Goal: Information Seeking & Learning: Learn about a topic

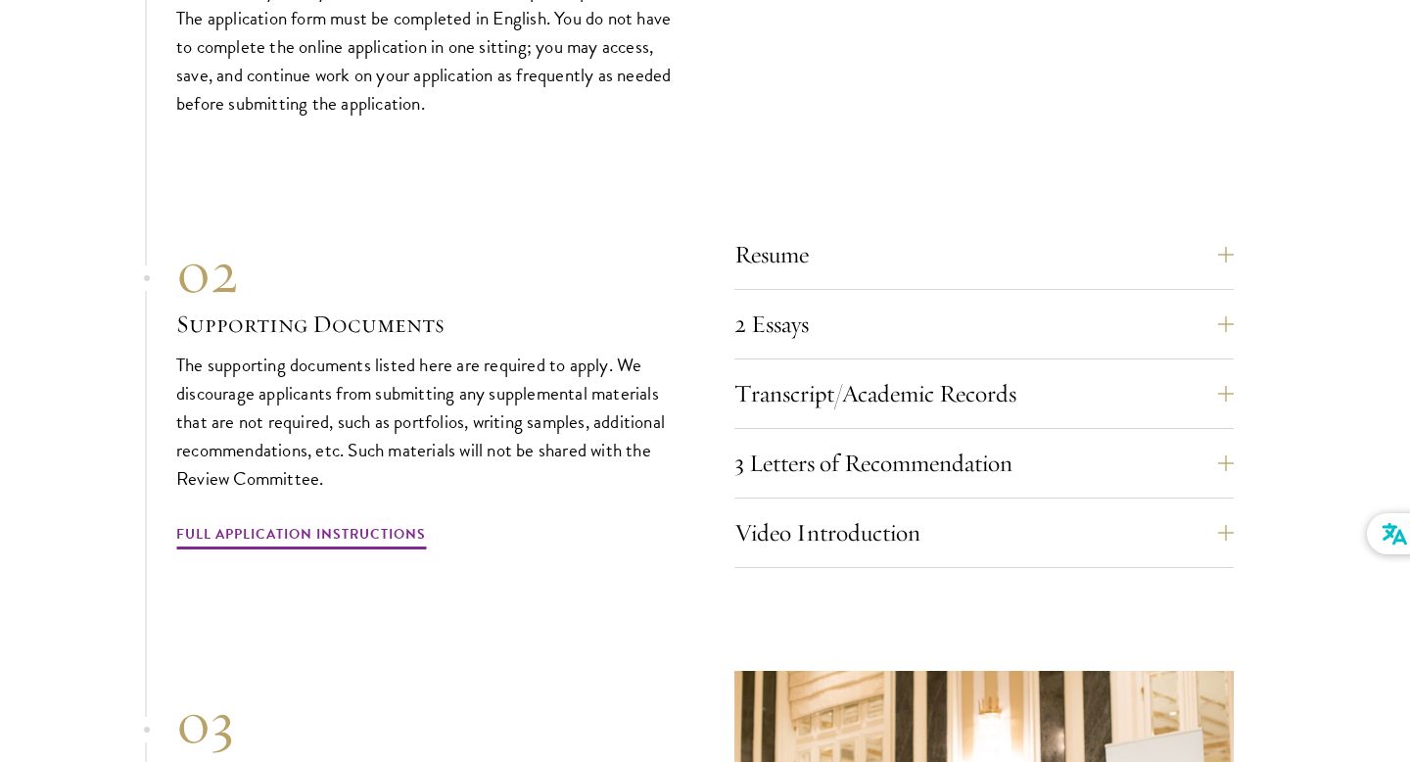
scroll to position [6050, 0]
click at [940, 369] on button "Transcript/Academic Records" at bounding box center [998, 392] width 499 height 47
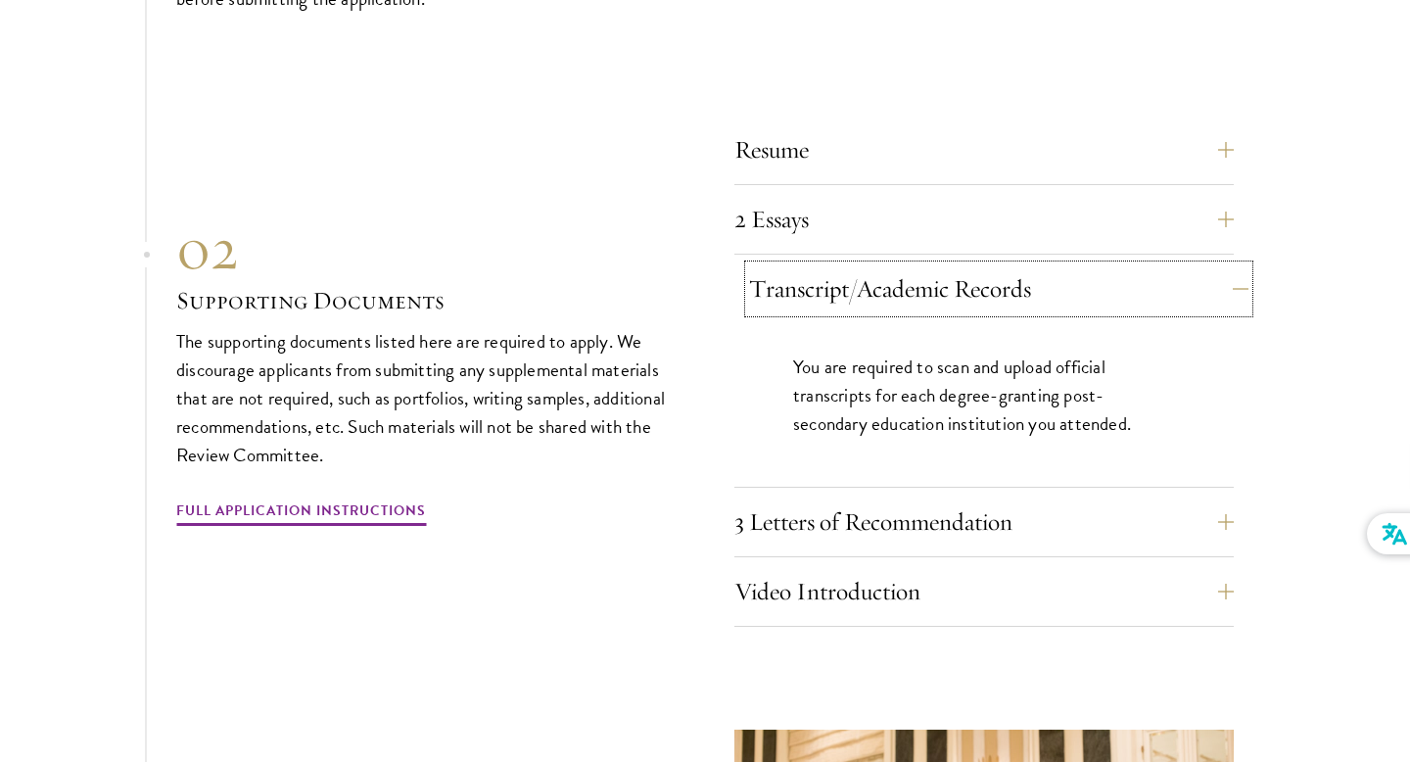
scroll to position [6154, 0]
click at [932, 195] on button "2 Essays" at bounding box center [998, 218] width 499 height 47
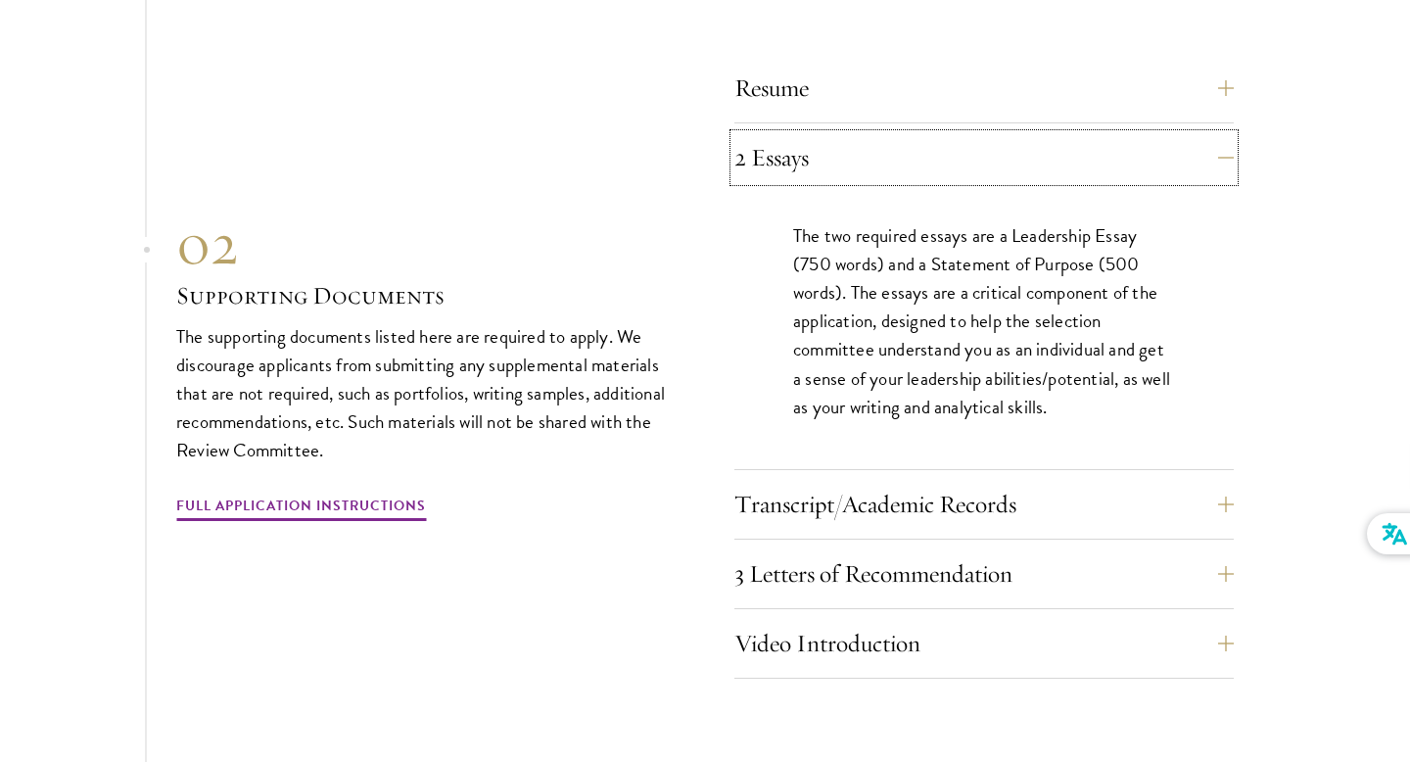
scroll to position [6221, 0]
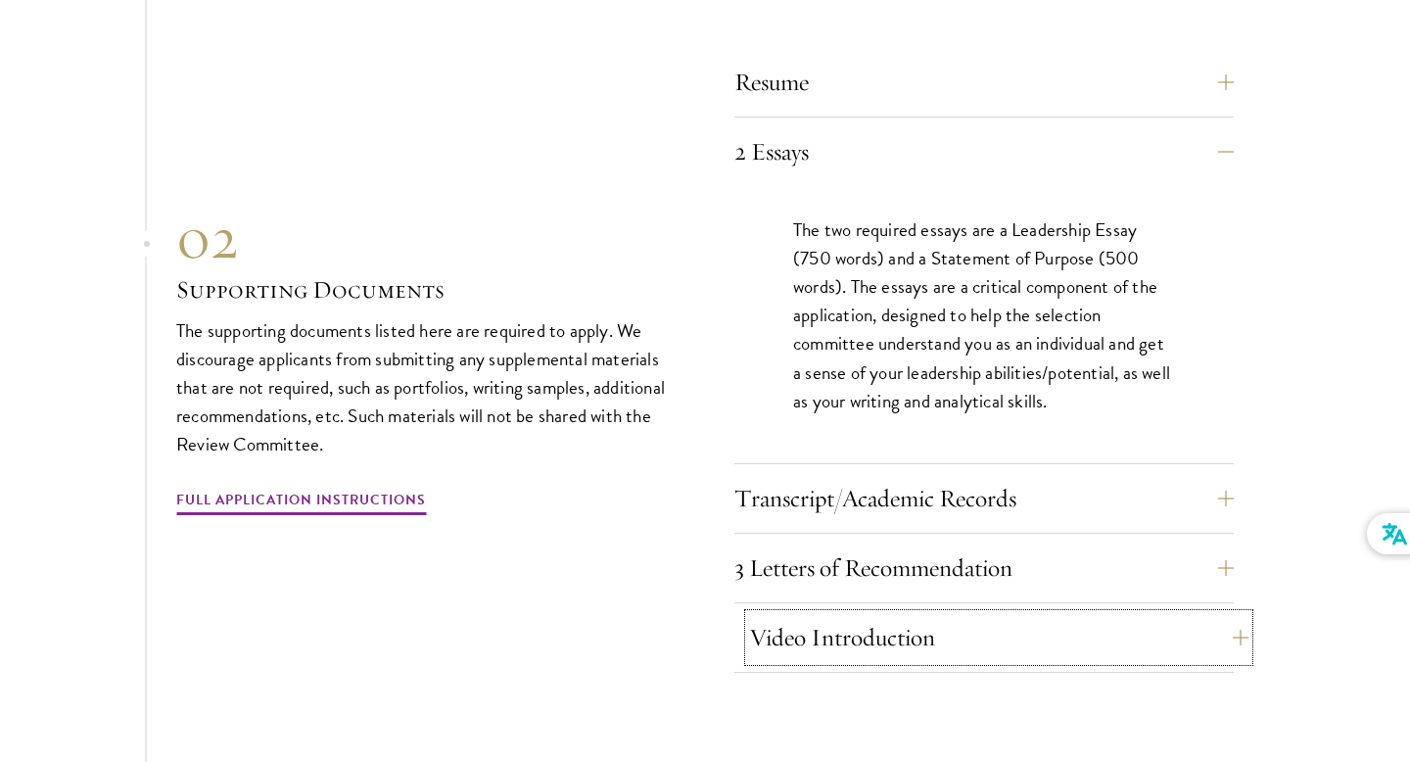
click at [885, 614] on button "Video Introduction" at bounding box center [998, 637] width 499 height 47
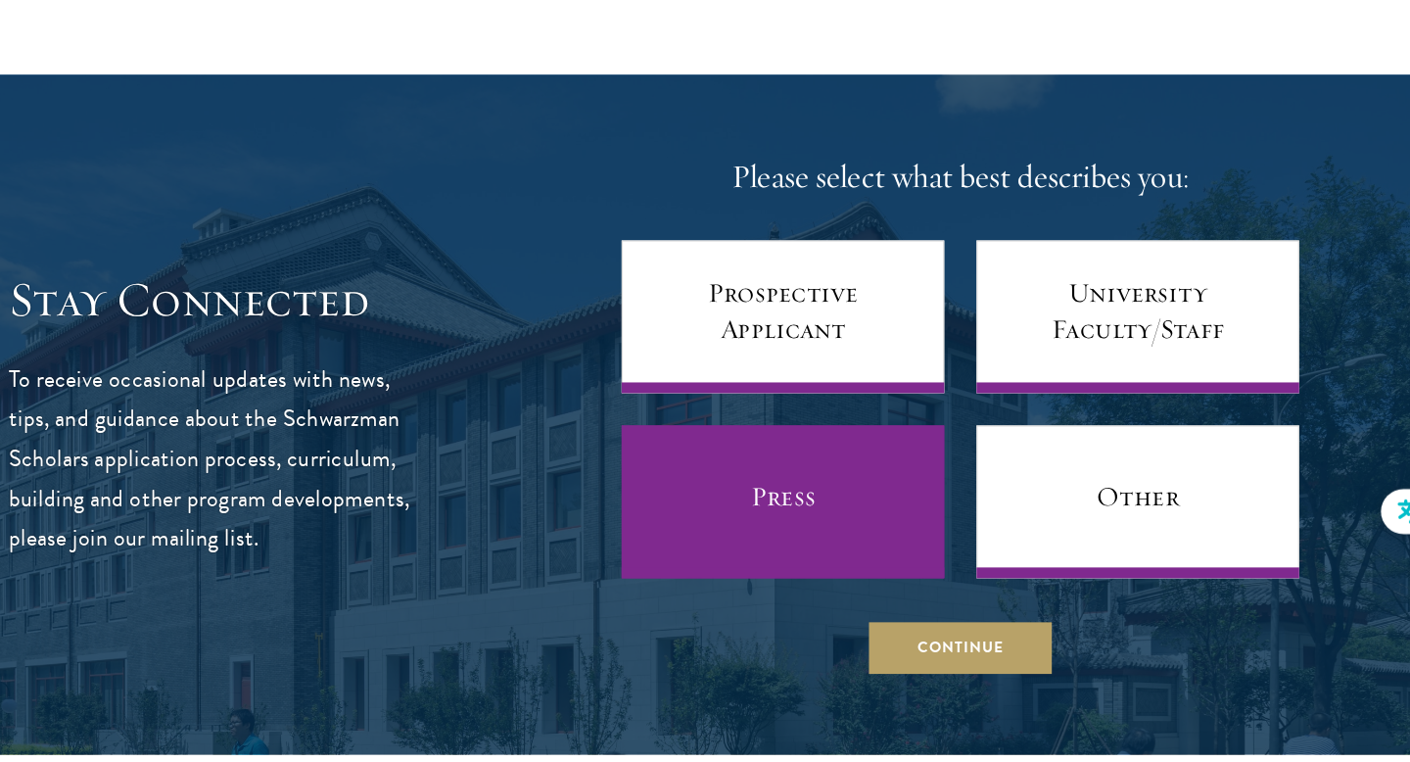
scroll to position [7830, 0]
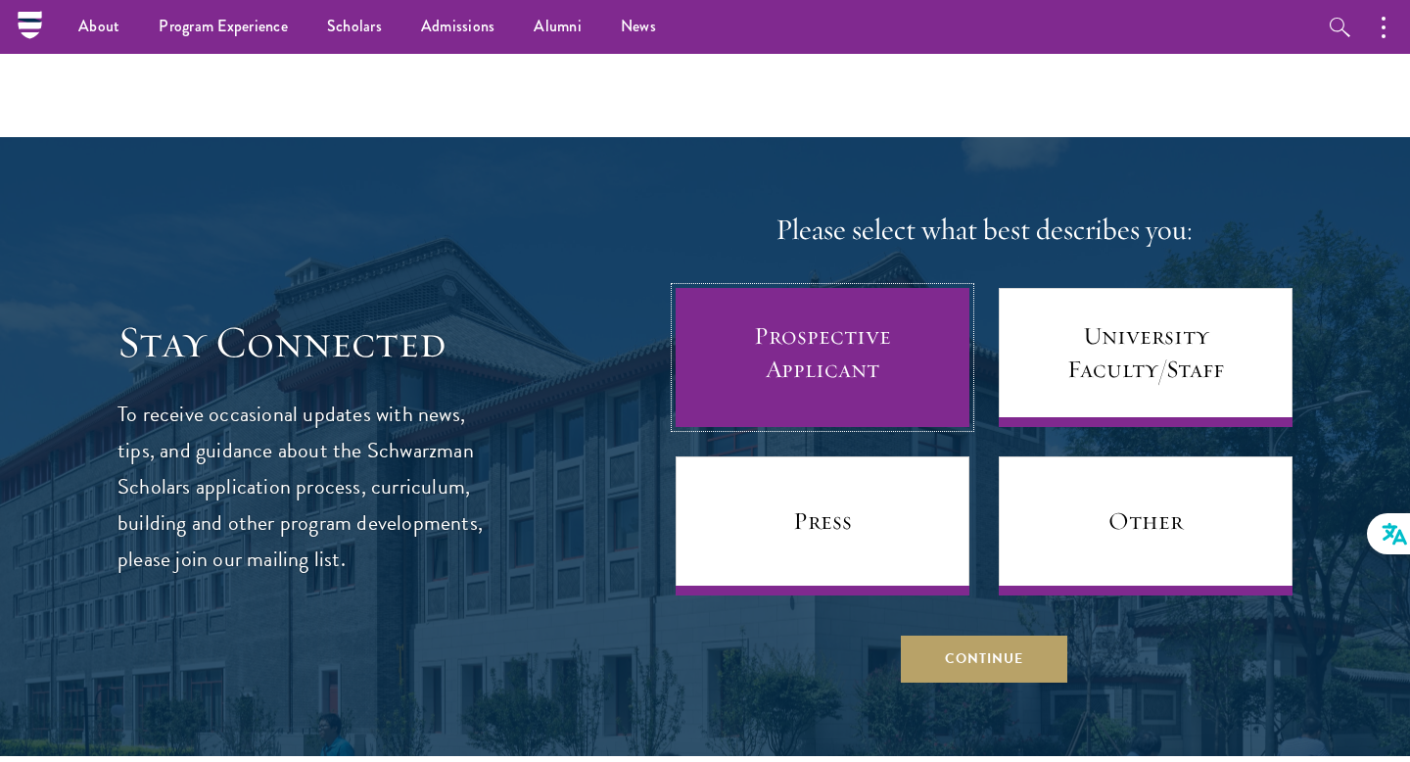
click at [940, 307] on link "Prospective Applicant" at bounding box center [822, 357] width 294 height 139
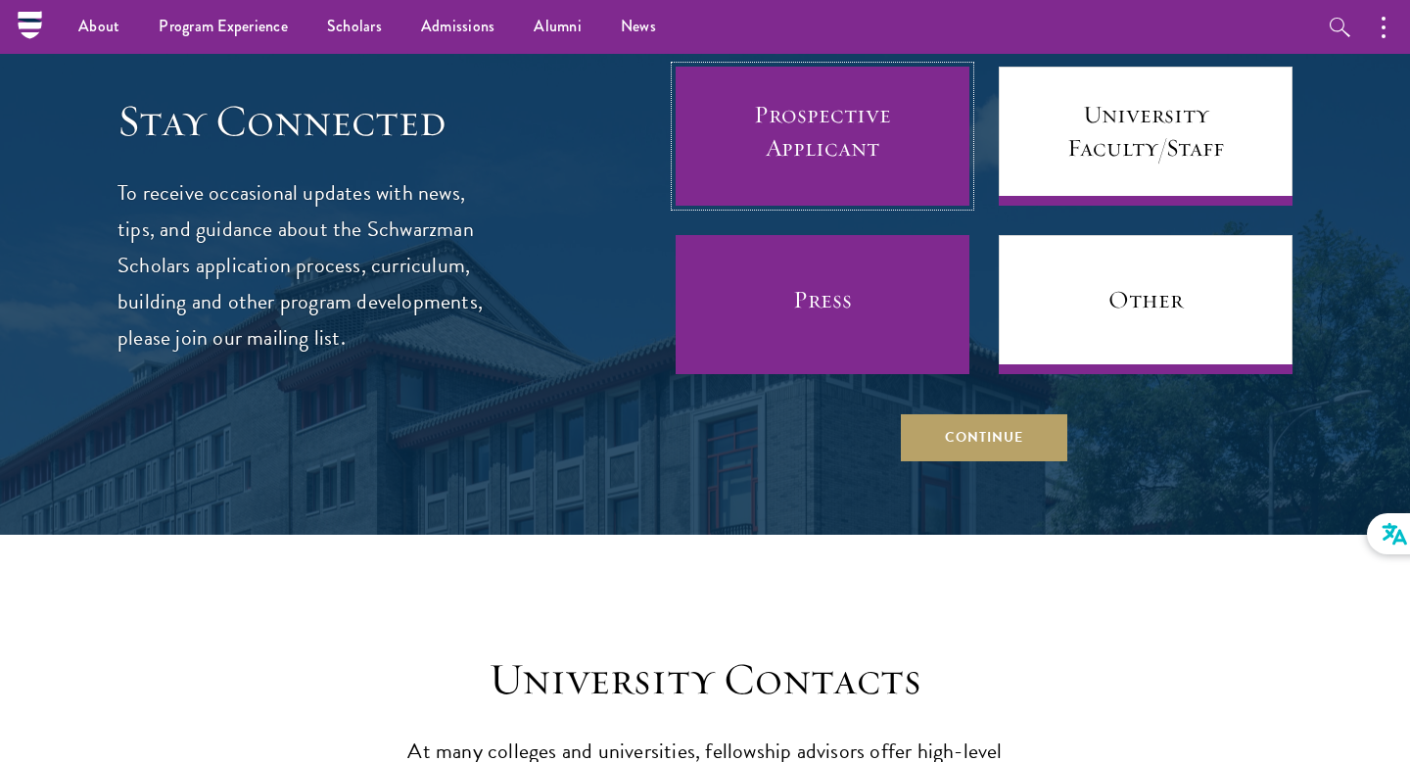
scroll to position [8022, 0]
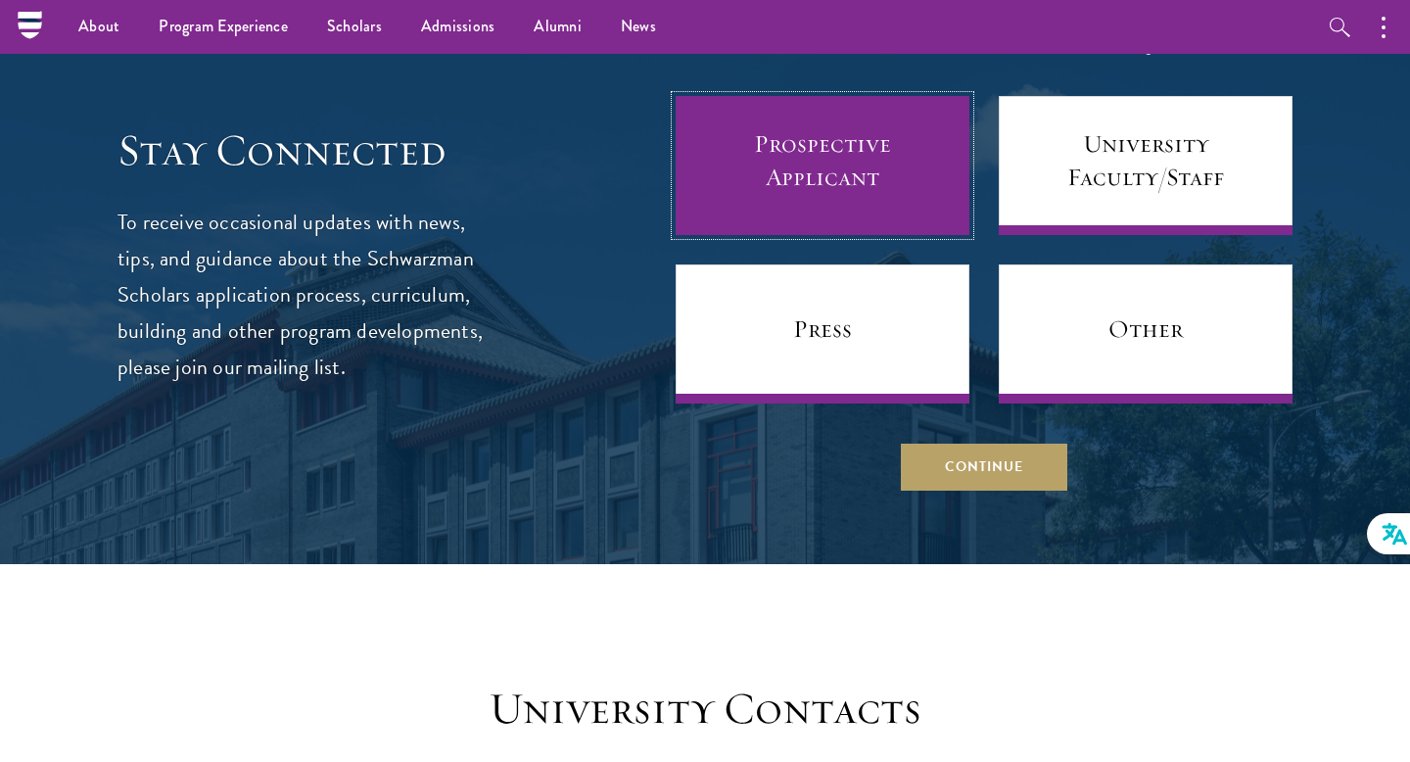
click at [818, 159] on link "Prospective Applicant" at bounding box center [822, 165] width 294 height 139
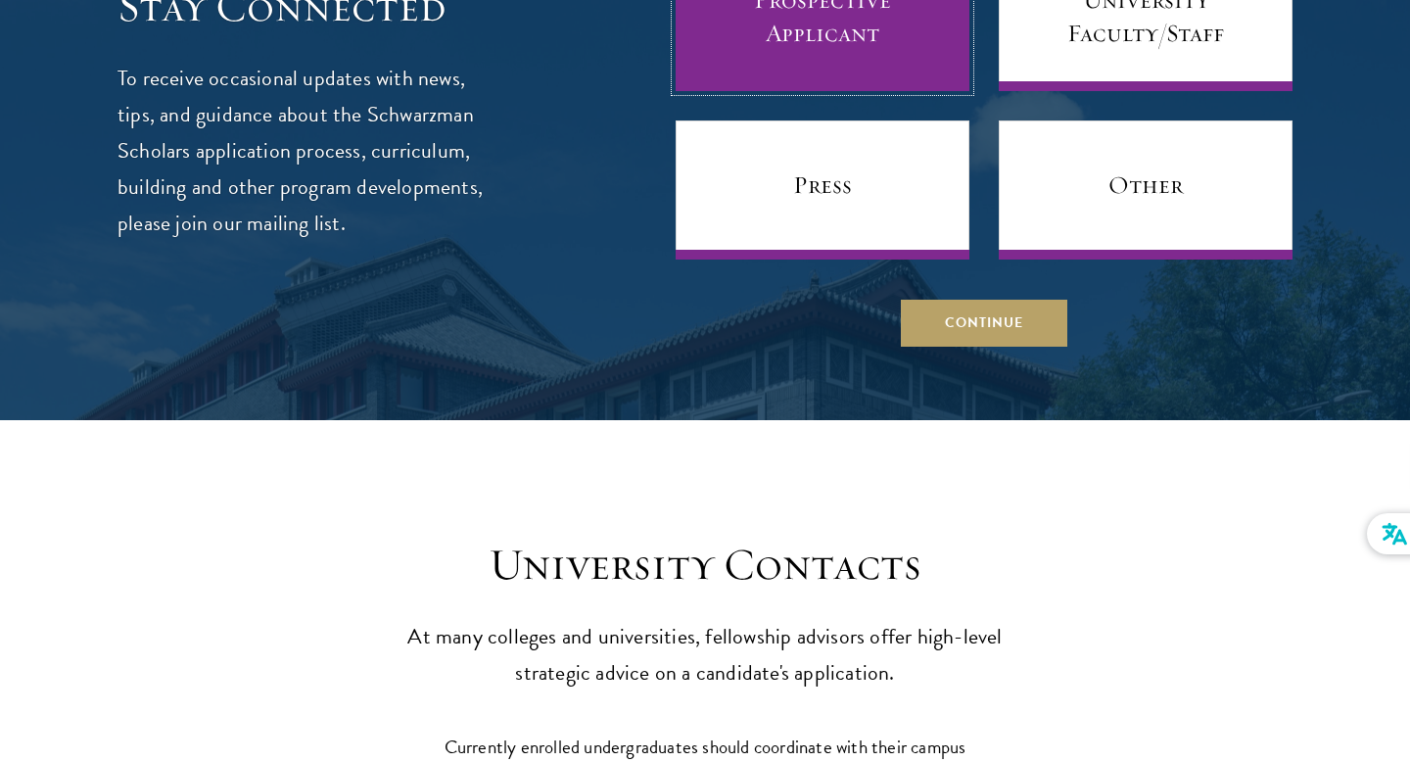
scroll to position [8240, 0]
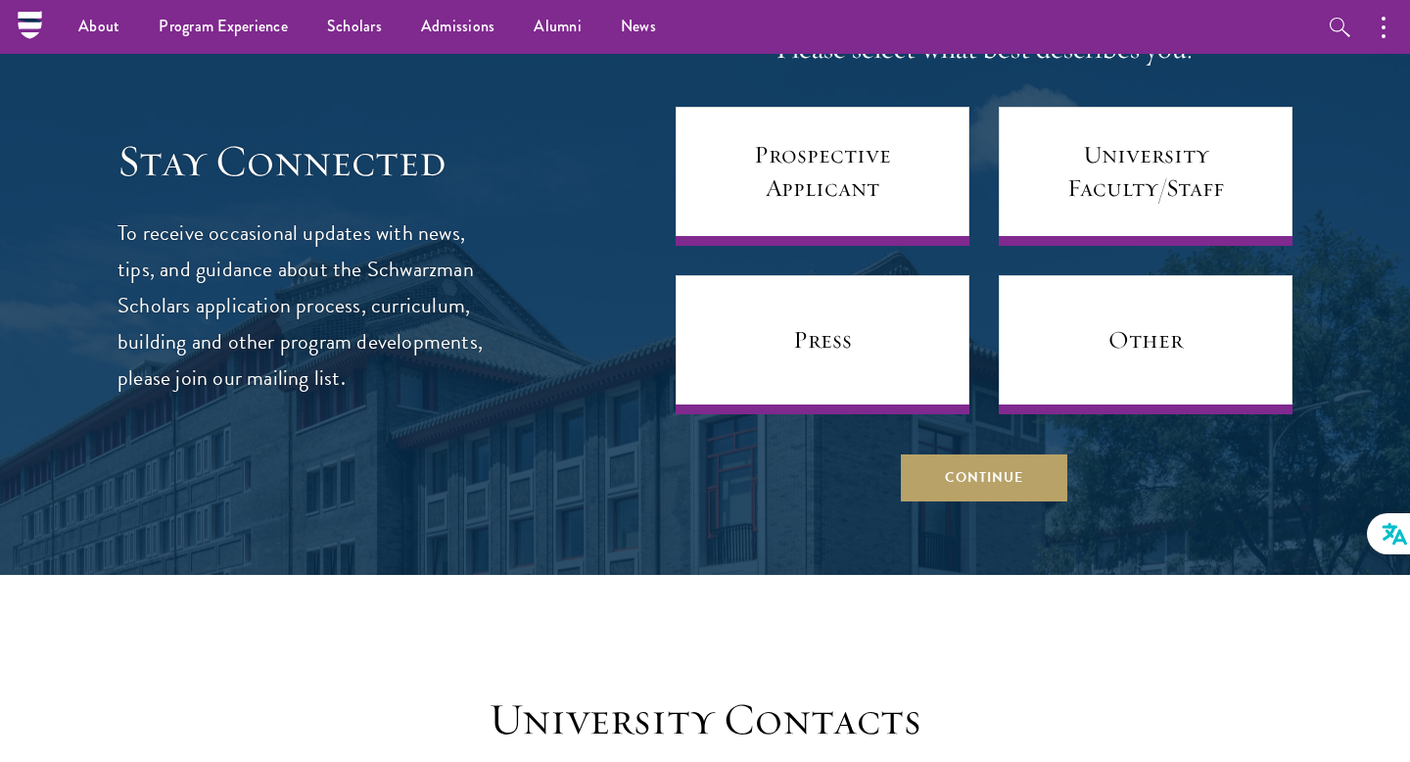
scroll to position [7960, 0]
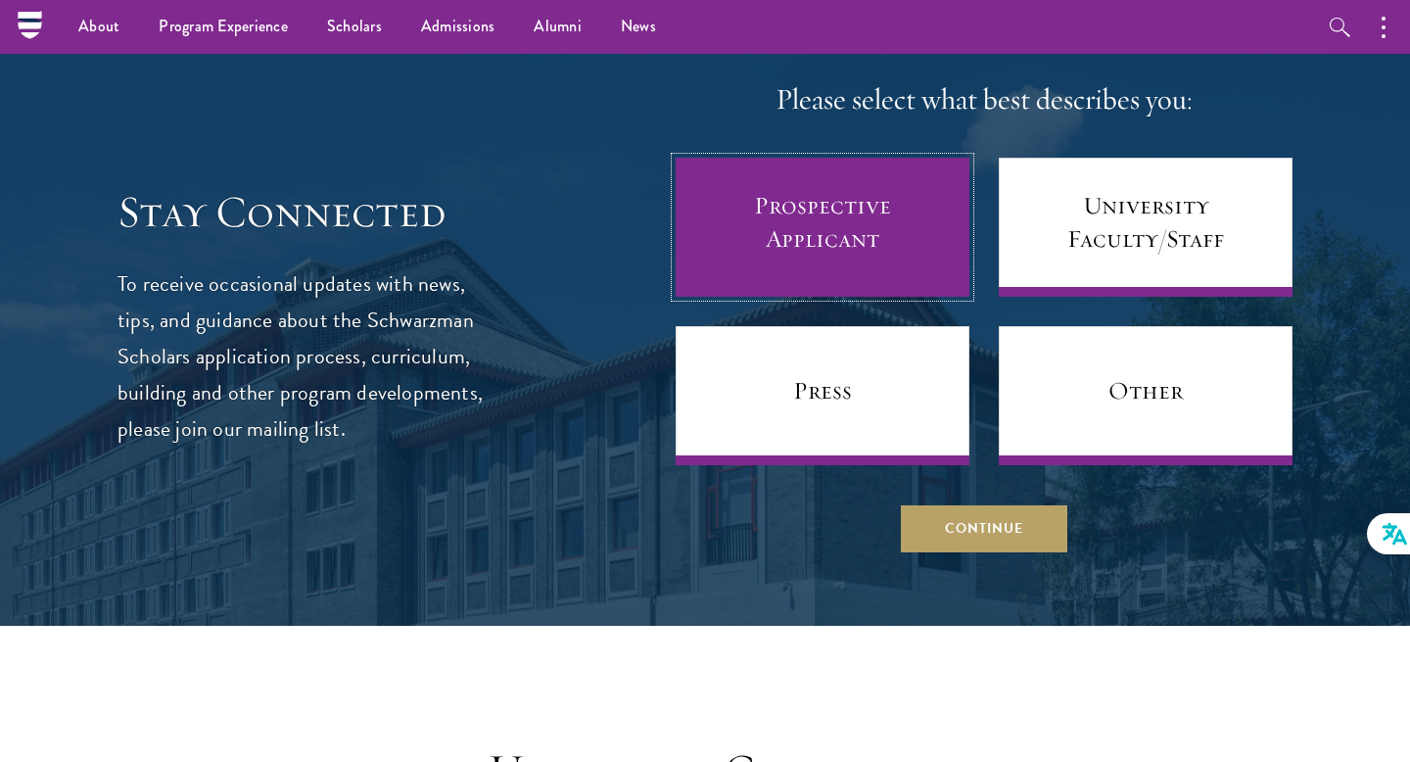
click at [886, 181] on link "Prospective Applicant" at bounding box center [822, 227] width 294 height 139
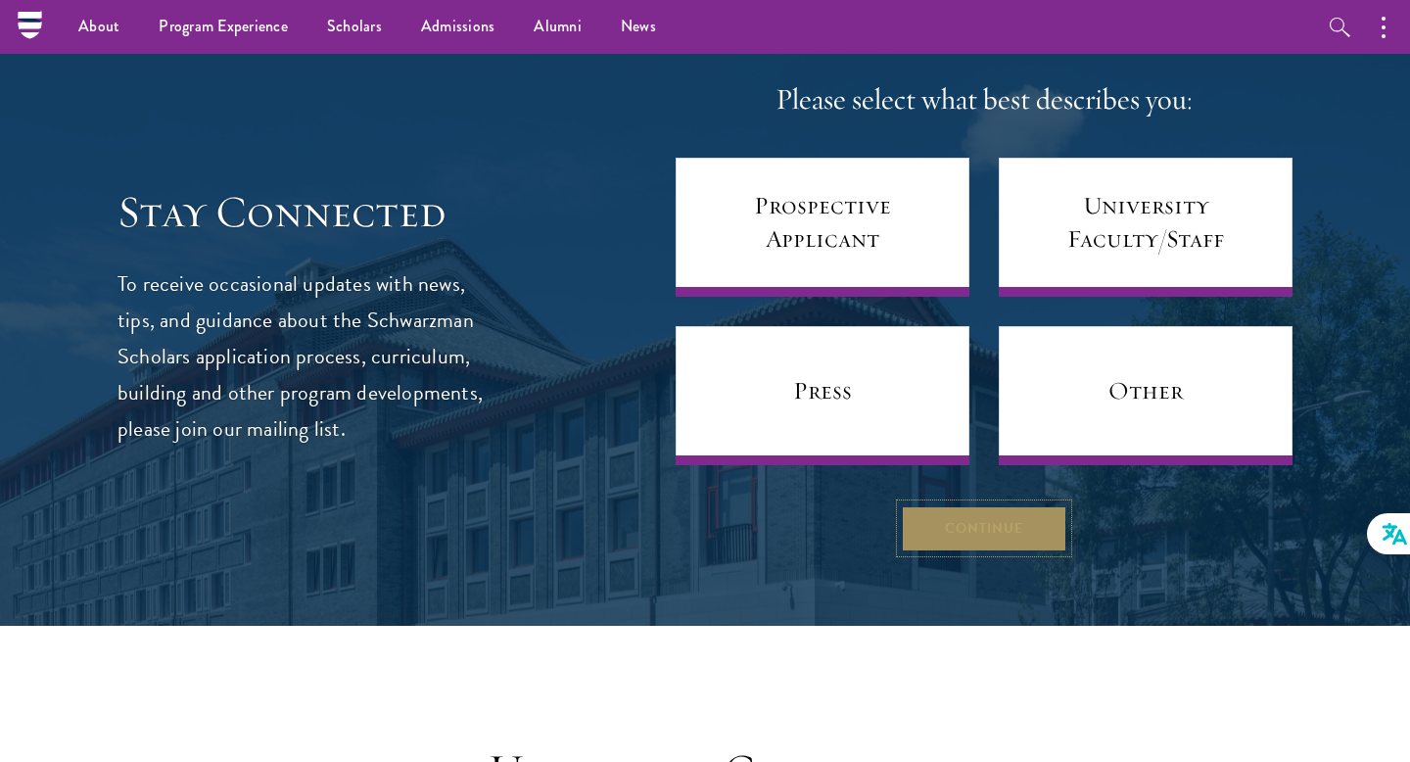
click at [966, 504] on button "Continue" at bounding box center [984, 527] width 166 height 47
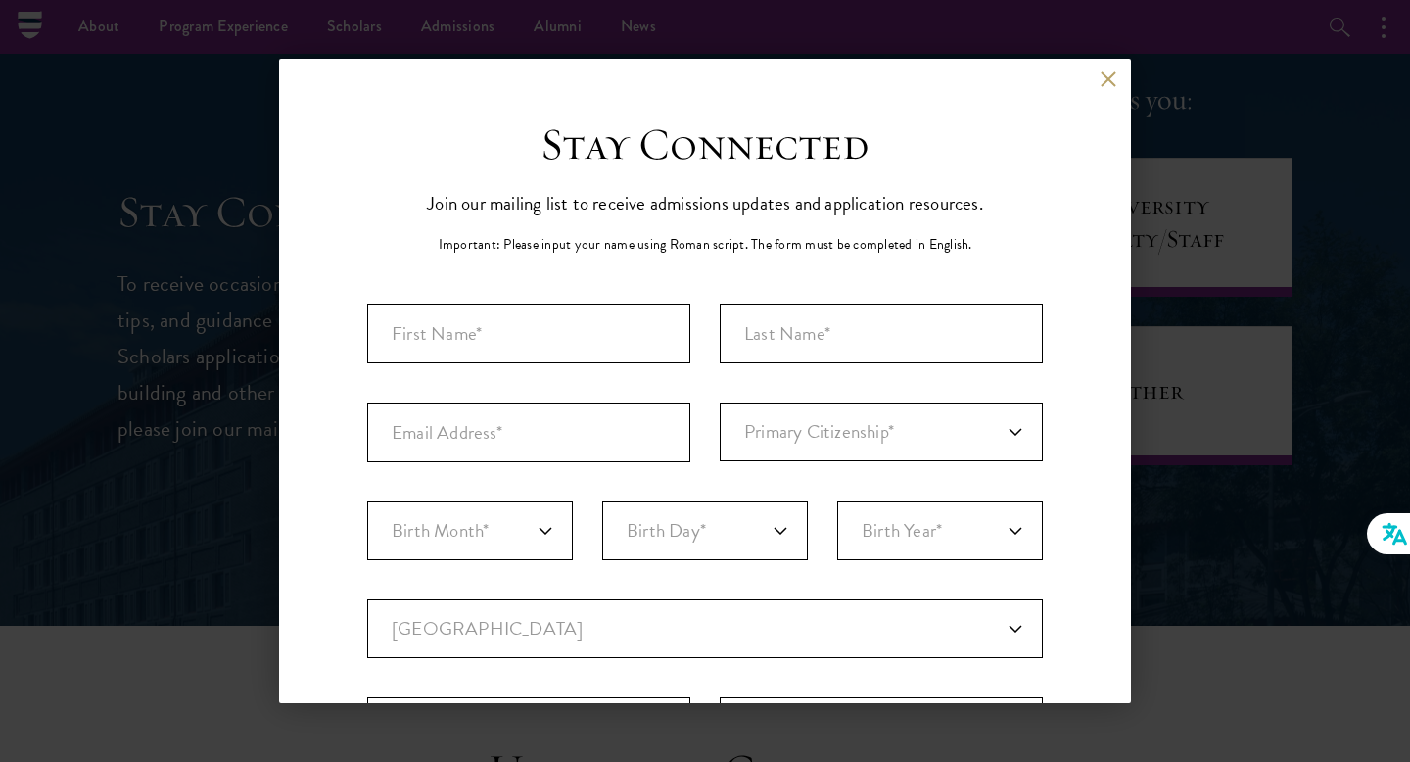
click at [1117, 75] on div "Back" at bounding box center [705, 93] width 852 height 47
click at [1113, 76] on button at bounding box center [1107, 78] width 17 height 17
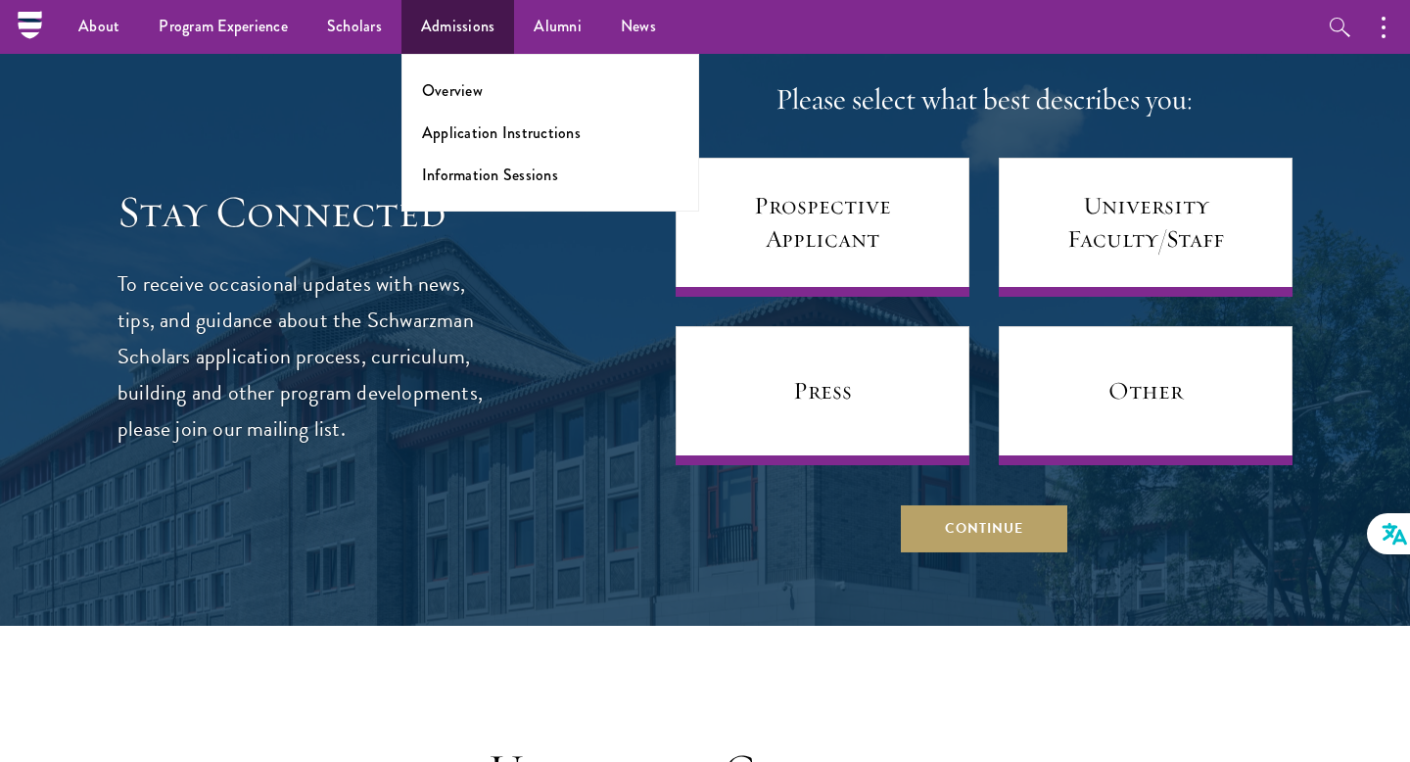
click at [450, 103] on ul "Overview Application Instructions Information Sessions" at bounding box center [550, 133] width 298 height 158
click at [447, 93] on link "Overview" at bounding box center [452, 90] width 61 height 23
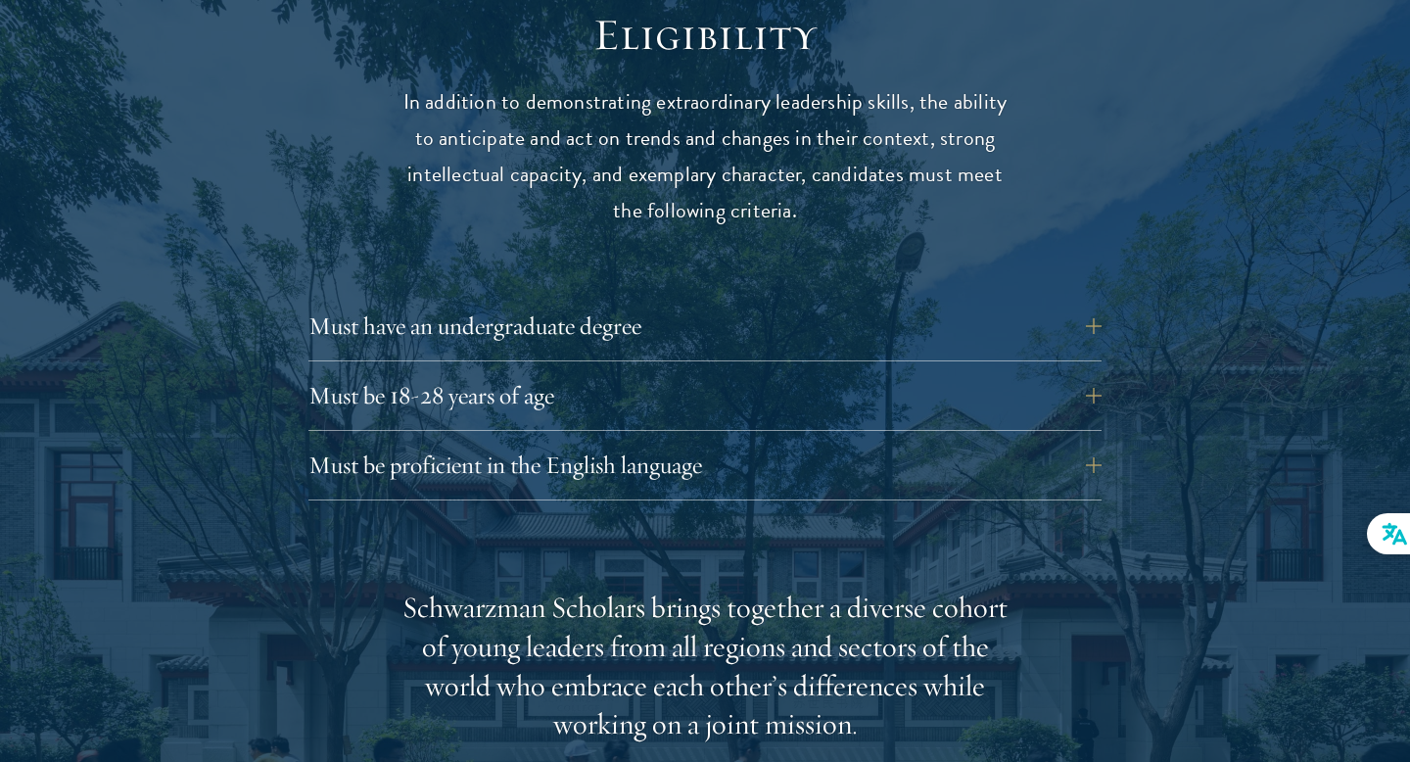
scroll to position [2602, 0]
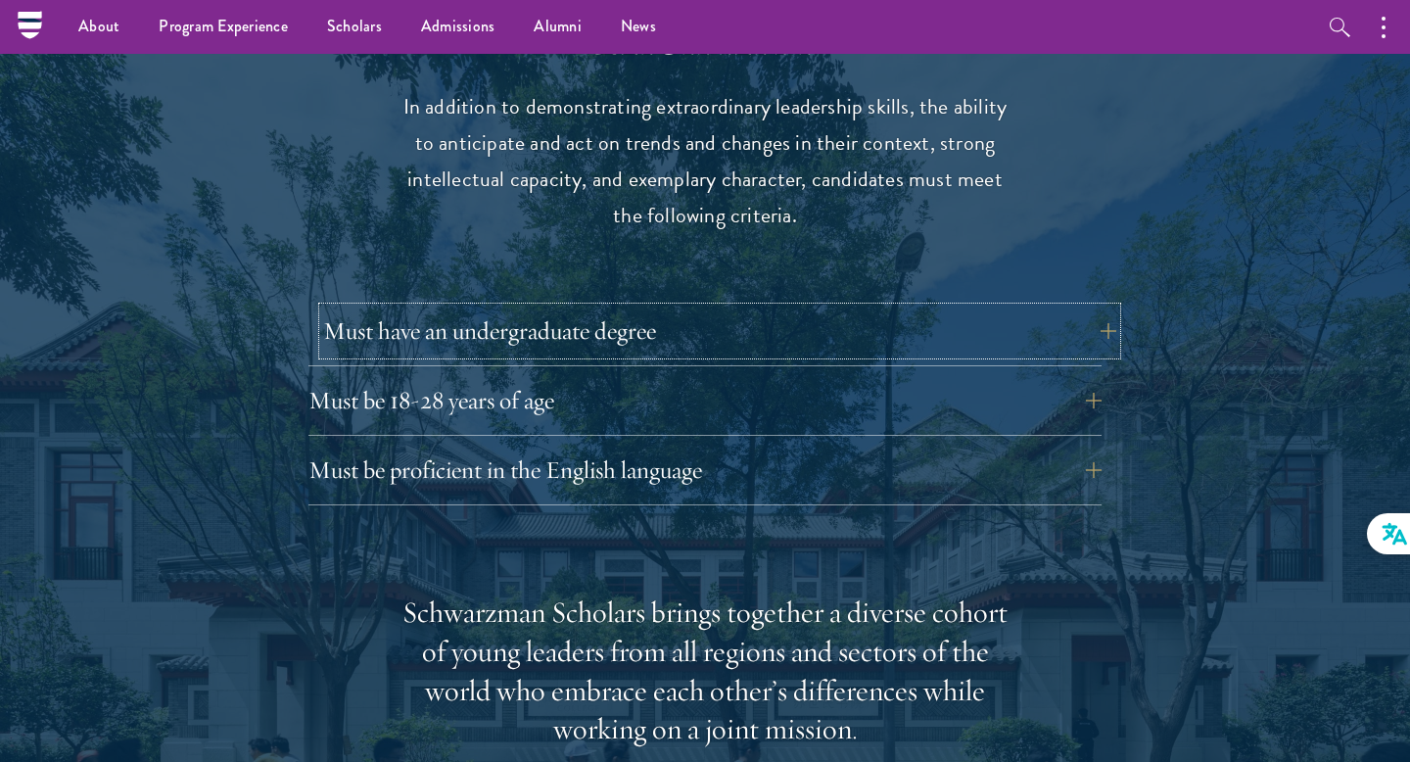
click at [791, 307] on button "Must have an undergraduate degree" at bounding box center [719, 330] width 793 height 47
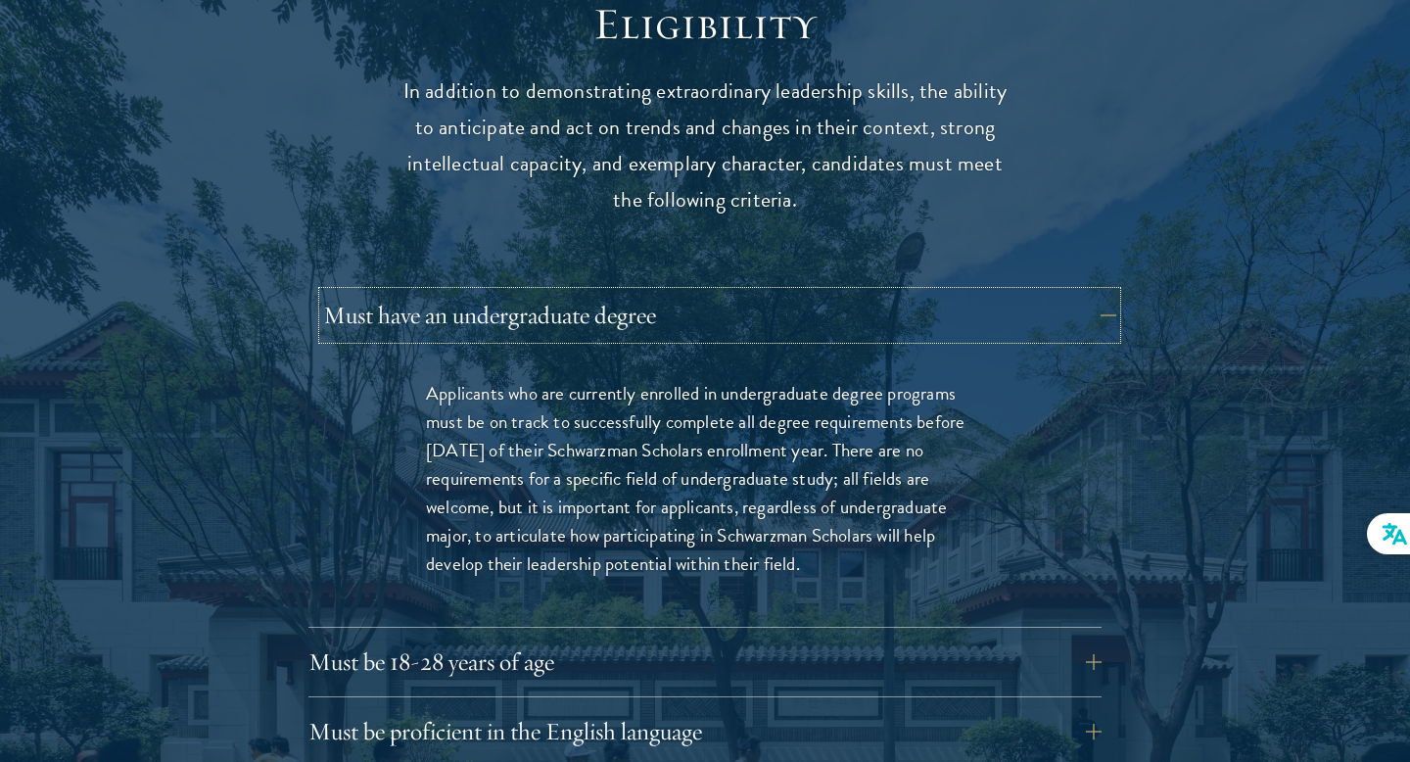
scroll to position [2632, 0]
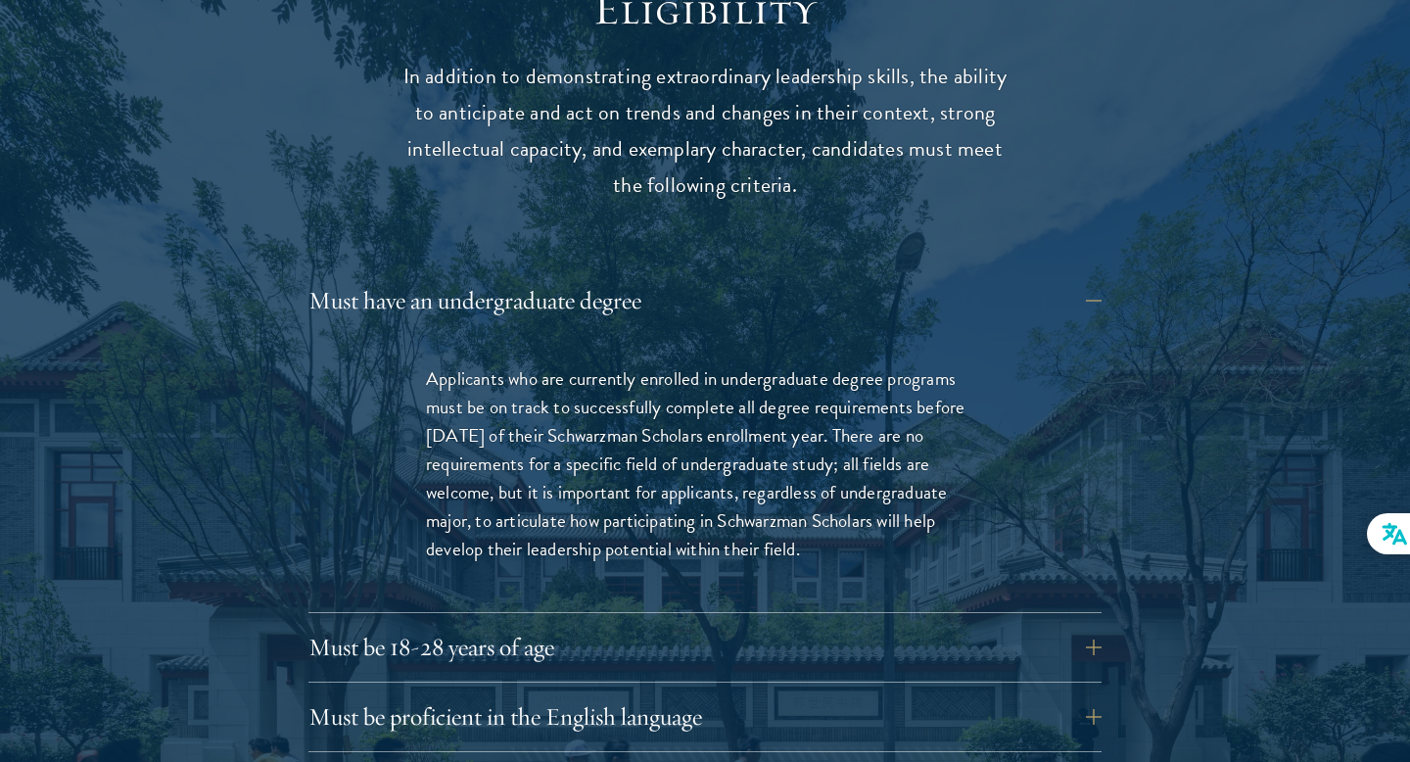
click at [1048, 410] on div "Applicants who are currently enrolled in undergraduate degree programs must be …" at bounding box center [704, 473] width 793 height 277
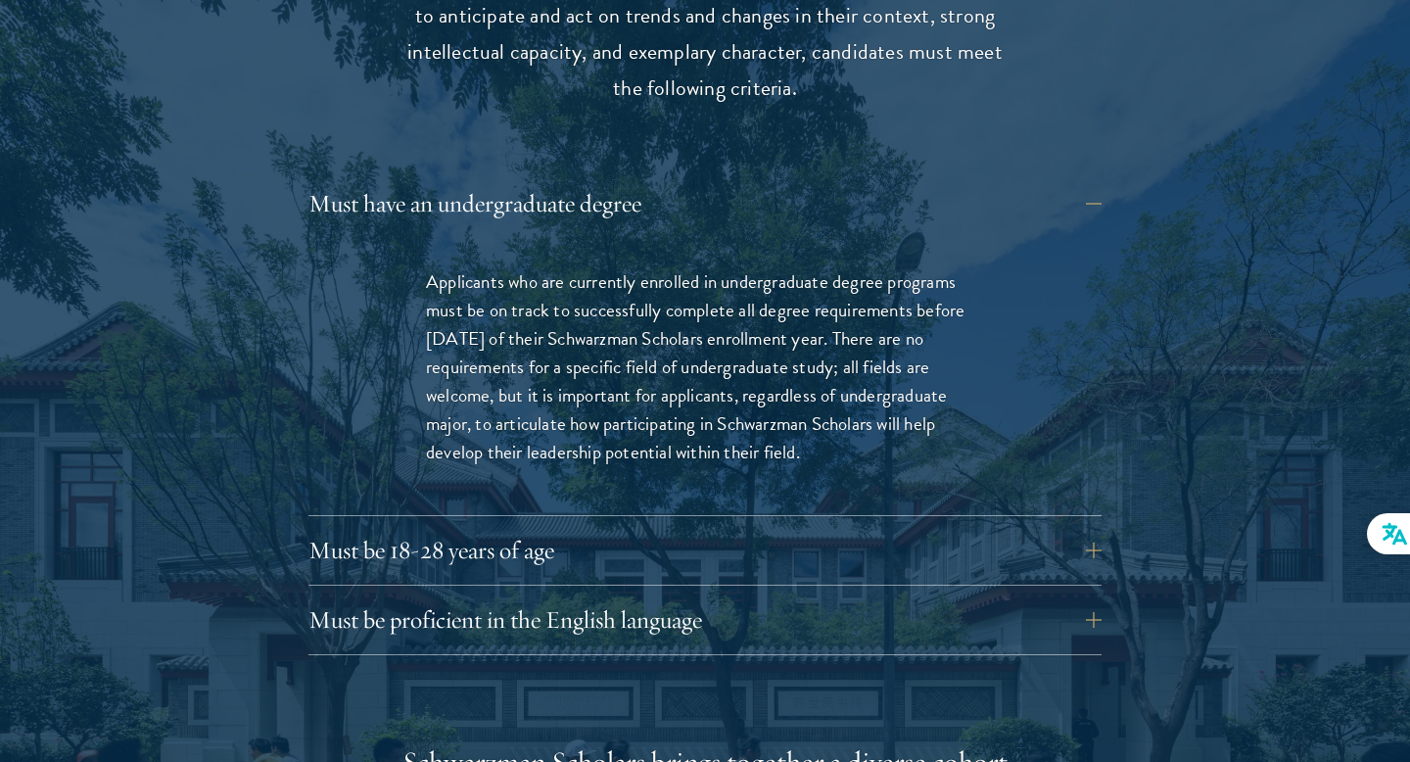
scroll to position [2740, 0]
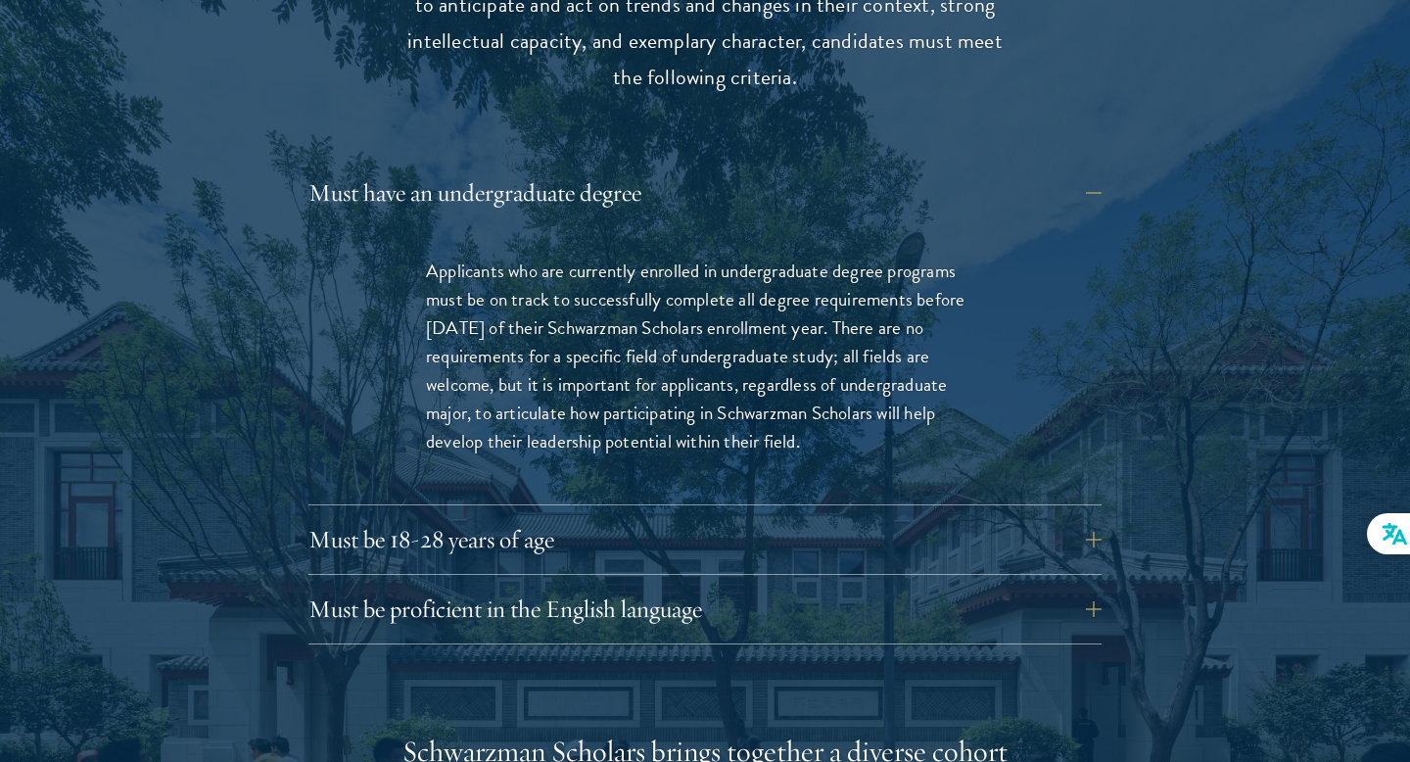
click at [1048, 410] on div "Applicants who are currently enrolled in undergraduate degree programs must be …" at bounding box center [704, 365] width 793 height 277
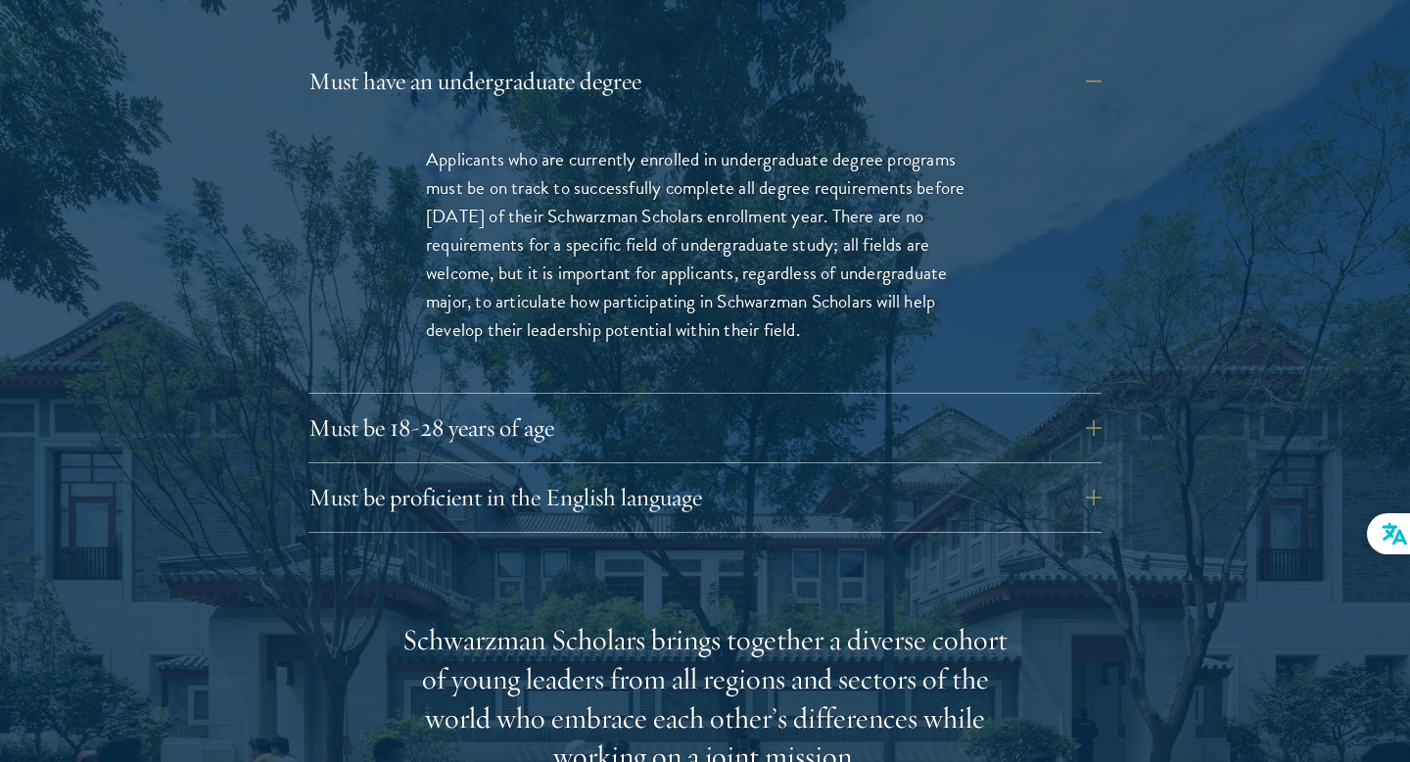
scroll to position [3033, 0]
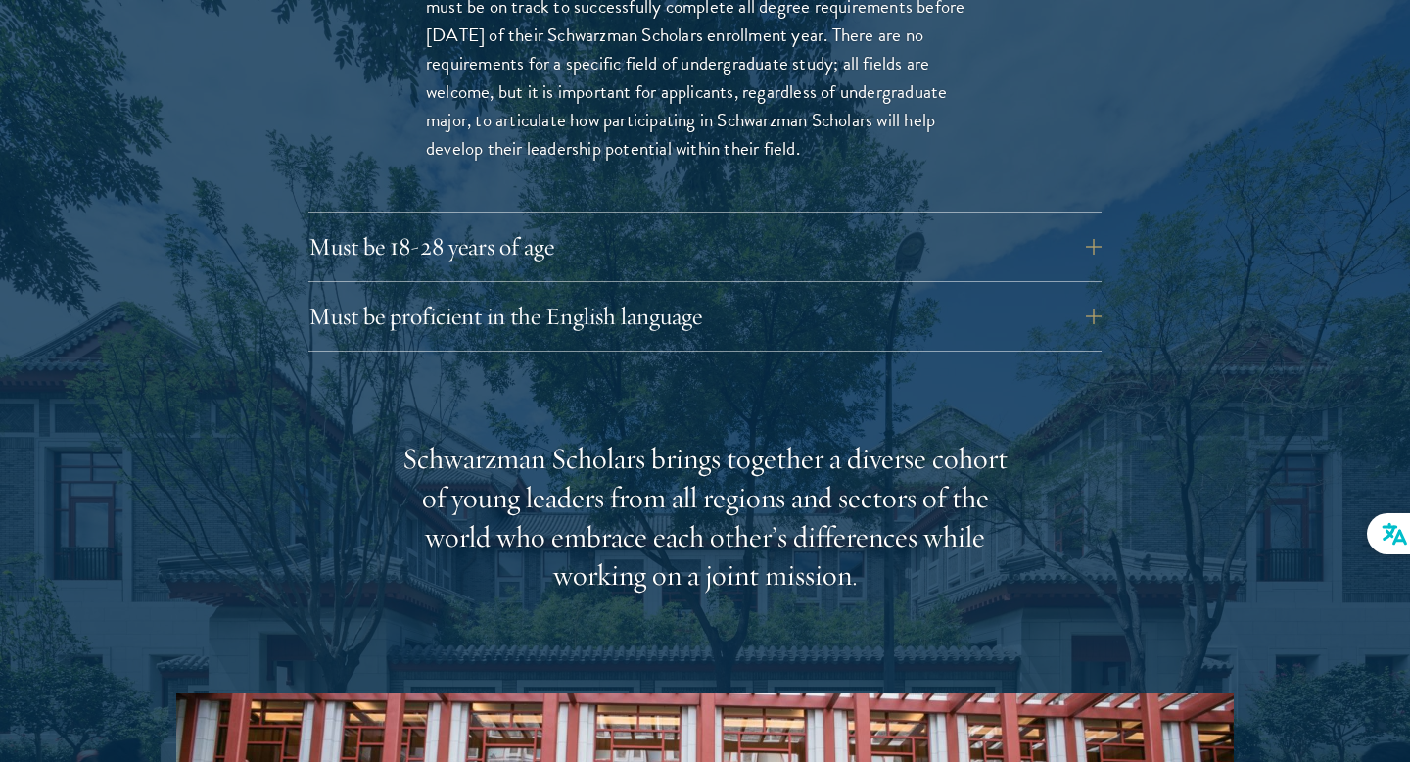
click at [803, 182] on div "Must have an undergraduate degree Applicants who are currently enrolled in unde…" at bounding box center [704, 114] width 793 height 475
click at [808, 234] on div "Must be 18-28 years of age Candidates must be at least 18 but not yet 29 years …" at bounding box center [704, 252] width 793 height 59
click at [798, 223] on button "Must be 18-28 years of age" at bounding box center [719, 246] width 793 height 47
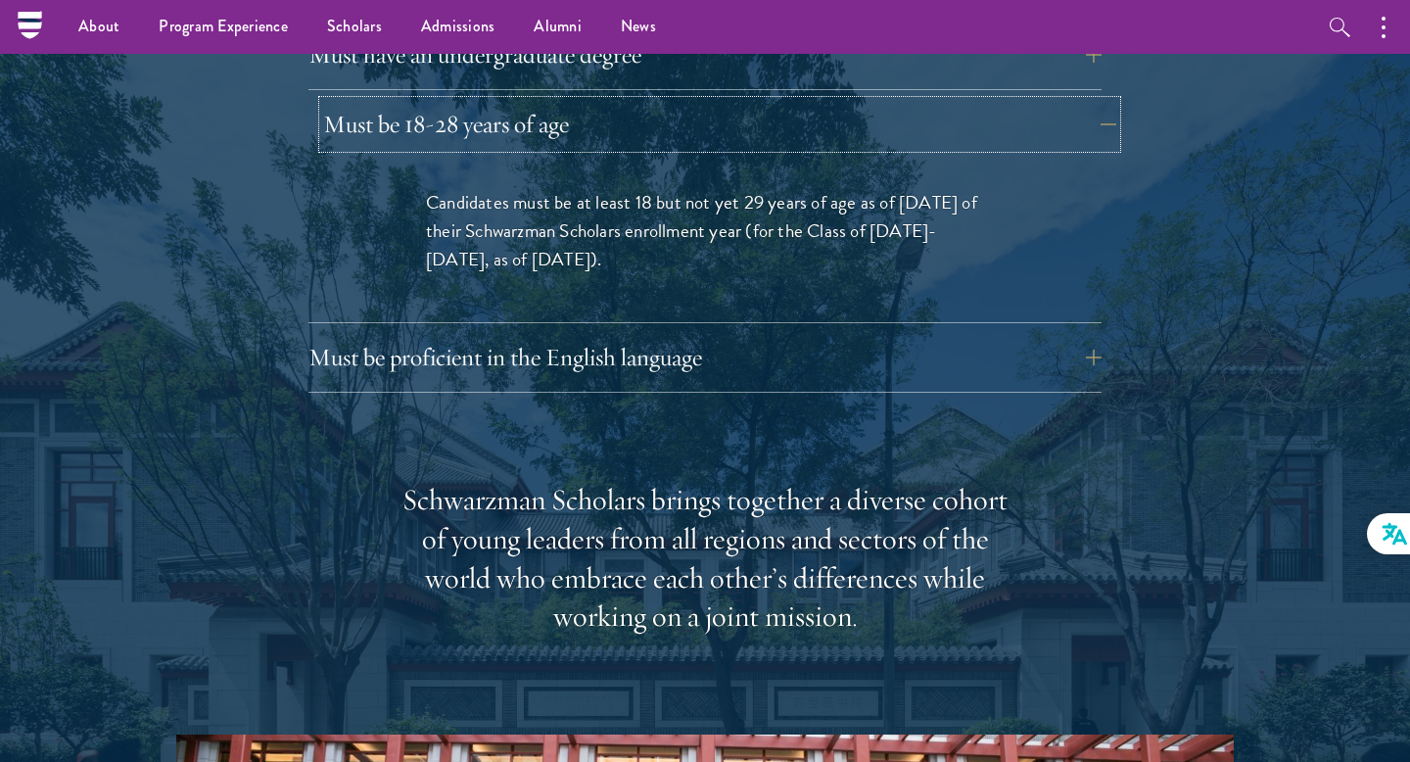
scroll to position [2872, 0]
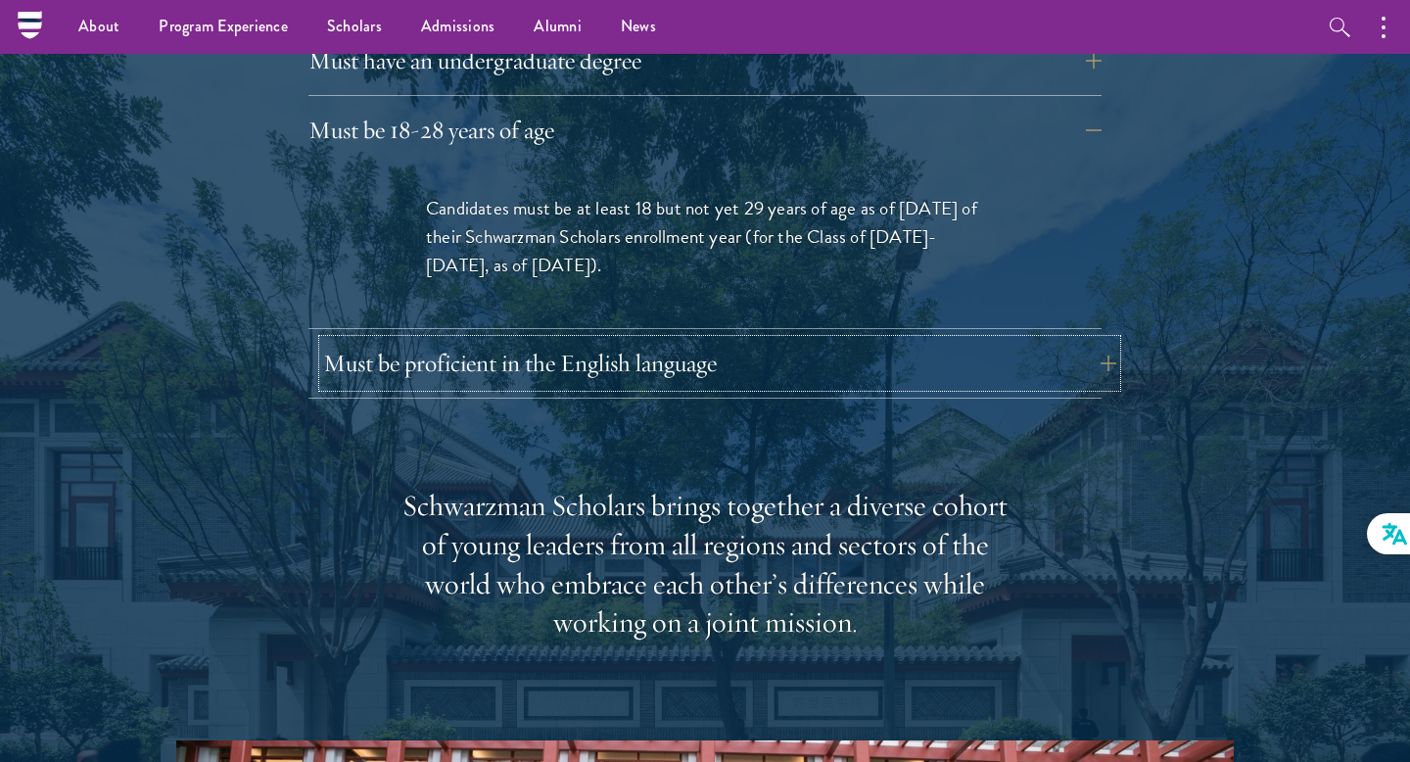
click at [753, 340] on button "Must be proficient in the English language" at bounding box center [719, 363] width 793 height 47
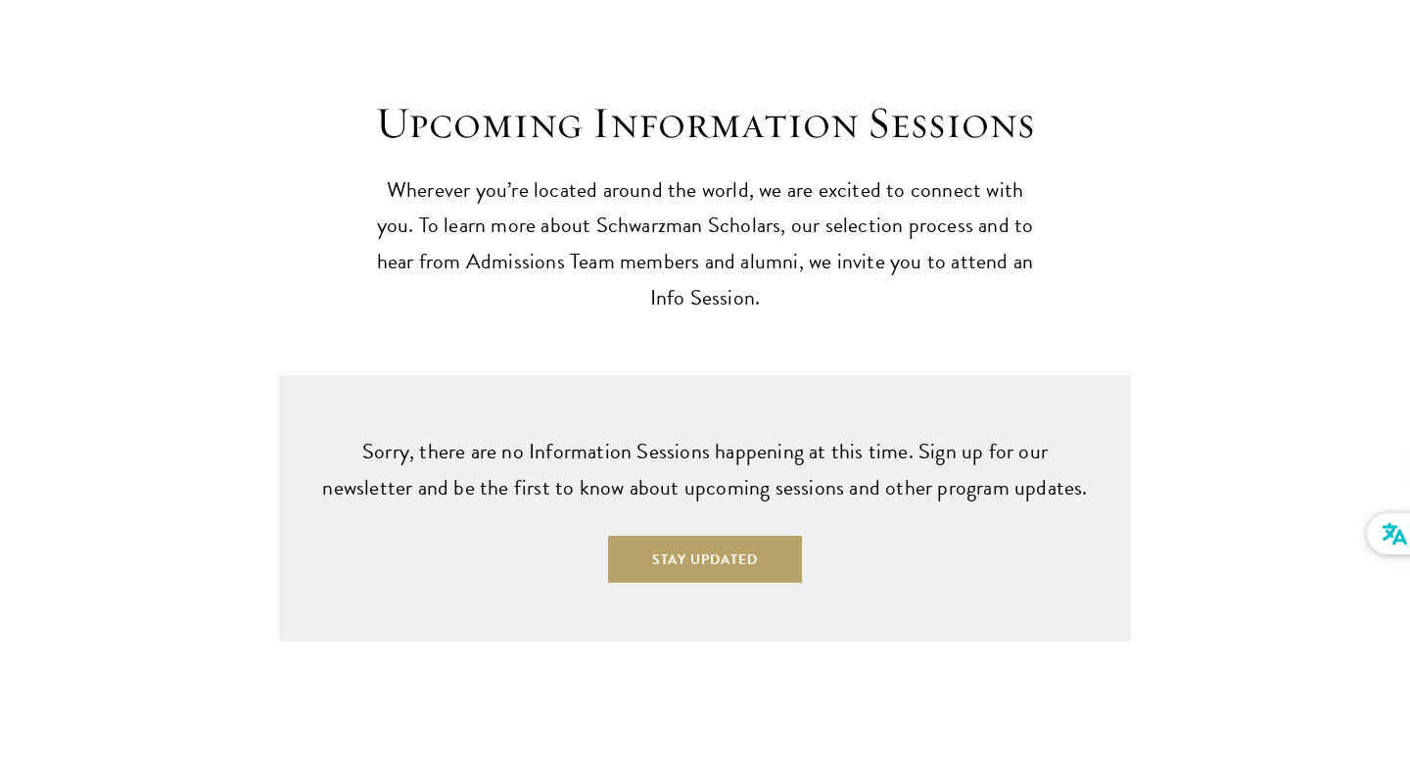
scroll to position [5441, 0]
